Goal: Transaction & Acquisition: Subscribe to service/newsletter

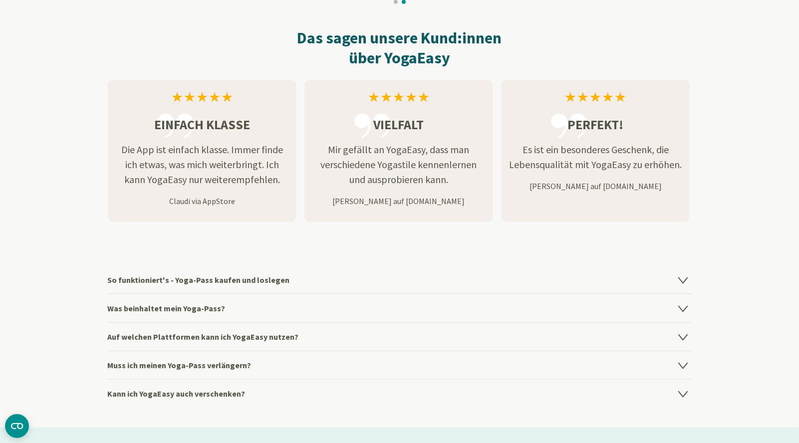
scroll to position [1117, 0]
click at [685, 306] on icon at bounding box center [682, 307] width 8 height 5
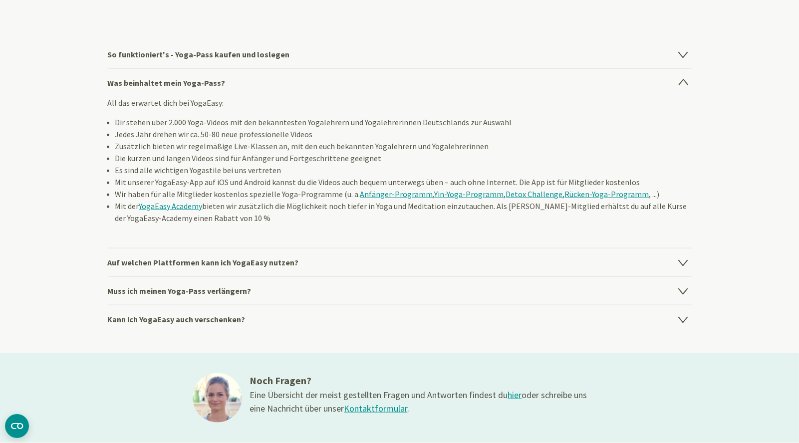
scroll to position [1342, 0]
click at [689, 258] on icon at bounding box center [683, 262] width 12 height 12
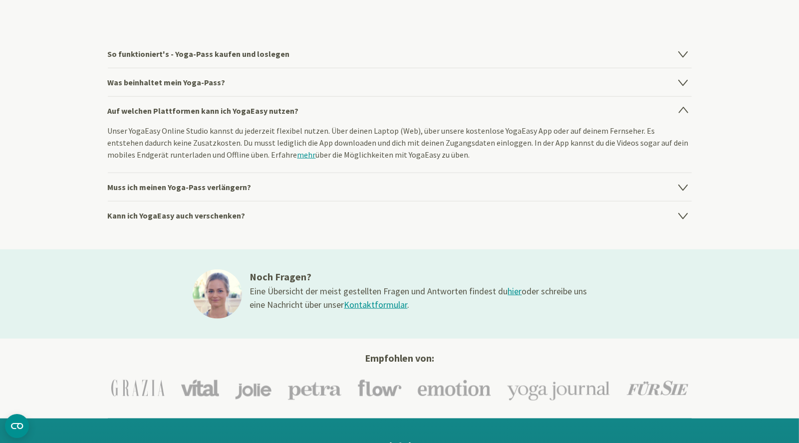
click at [687, 190] on icon at bounding box center [683, 187] width 12 height 12
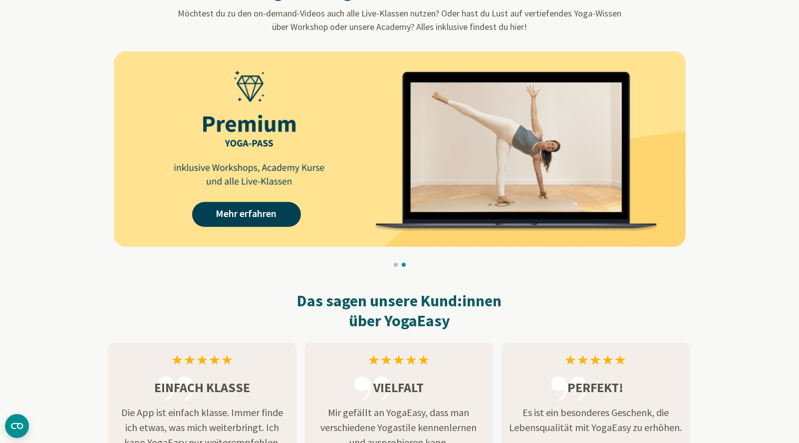
scroll to position [854, 0]
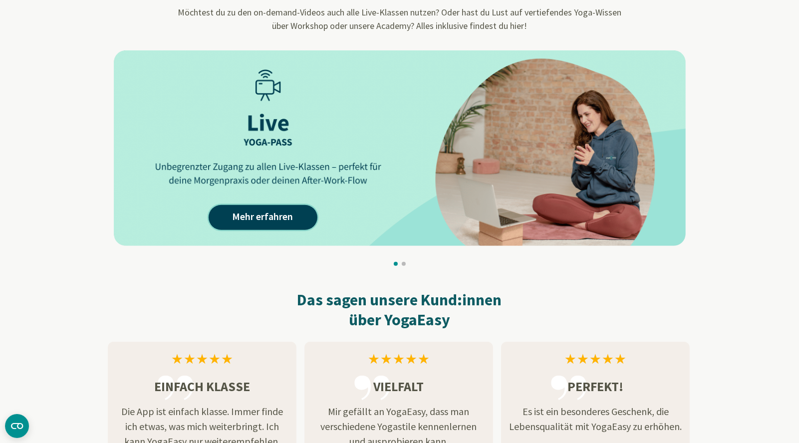
click at [265, 223] on link "Mehr erfahren" at bounding box center [263, 217] width 109 height 25
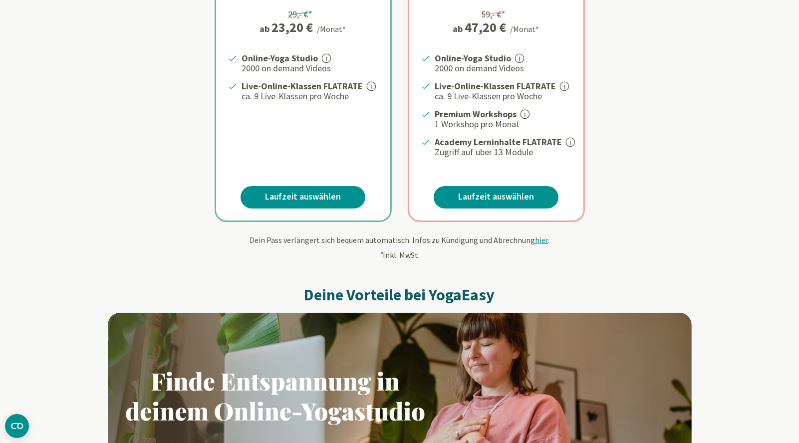
scroll to position [288, 0]
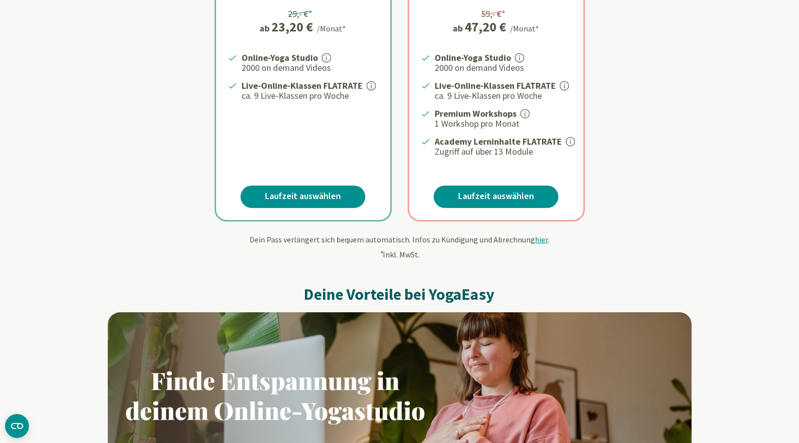
click at [320, 196] on link "Laufzeit auswählen" at bounding box center [303, 197] width 125 height 22
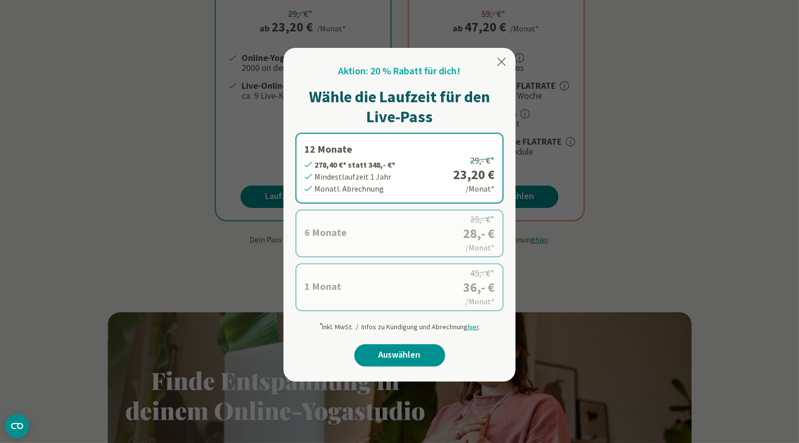
click at [753, 347] on div at bounding box center [399, 221] width 799 height 443
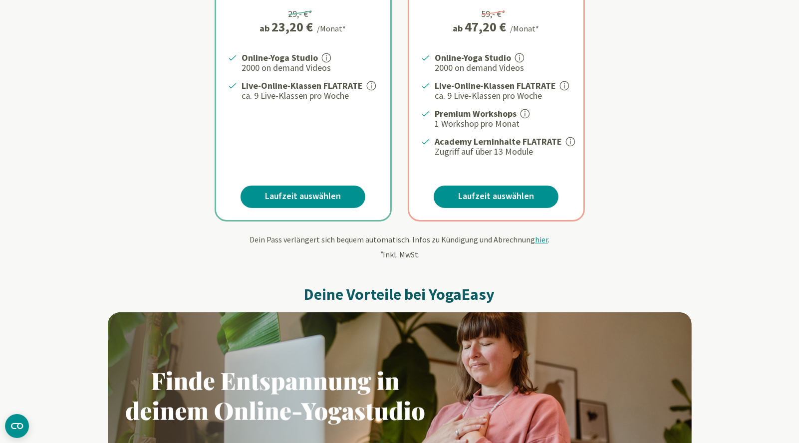
click at [521, 195] on link "Laufzeit auswählen" at bounding box center [496, 197] width 125 height 22
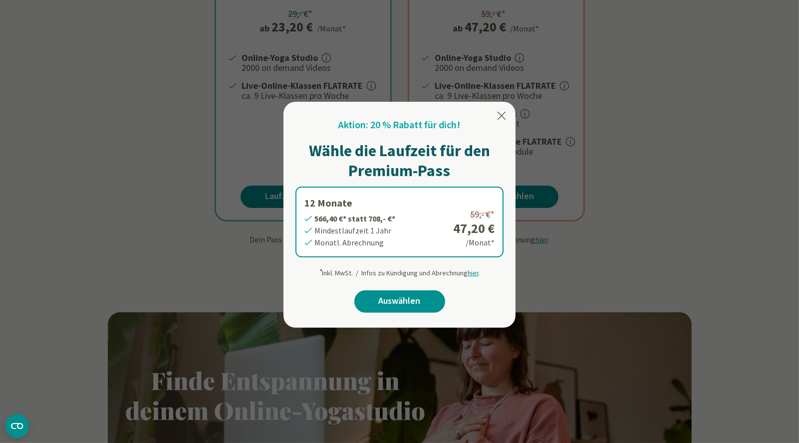
click at [723, 299] on div at bounding box center [399, 221] width 799 height 443
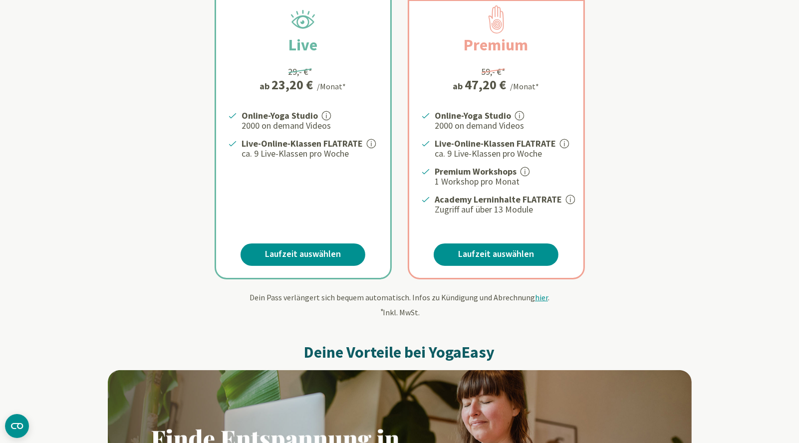
scroll to position [0, 0]
